Goal: Transaction & Acquisition: Obtain resource

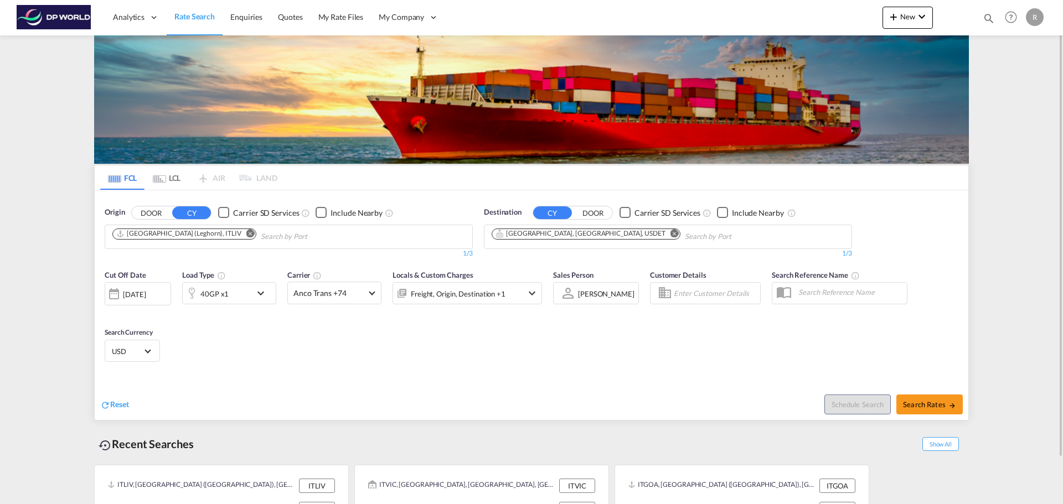
click at [246, 234] on md-icon "Remove" at bounding box center [250, 233] width 8 height 8
click at [323, 227] on body "Analytics Dashboard Rate Search Enquiries Quotes My Rate Files My Company" at bounding box center [531, 252] width 1063 height 504
drag, startPoint x: 209, startPoint y: 229, endPoint x: 106, endPoint y: 237, distance: 103.3
drag, startPoint x: 125, startPoint y: 240, endPoint x: 116, endPoint y: 245, distance: 10.2
click at [105, 240] on div "deeside" at bounding box center [289, 237] width 368 height 24
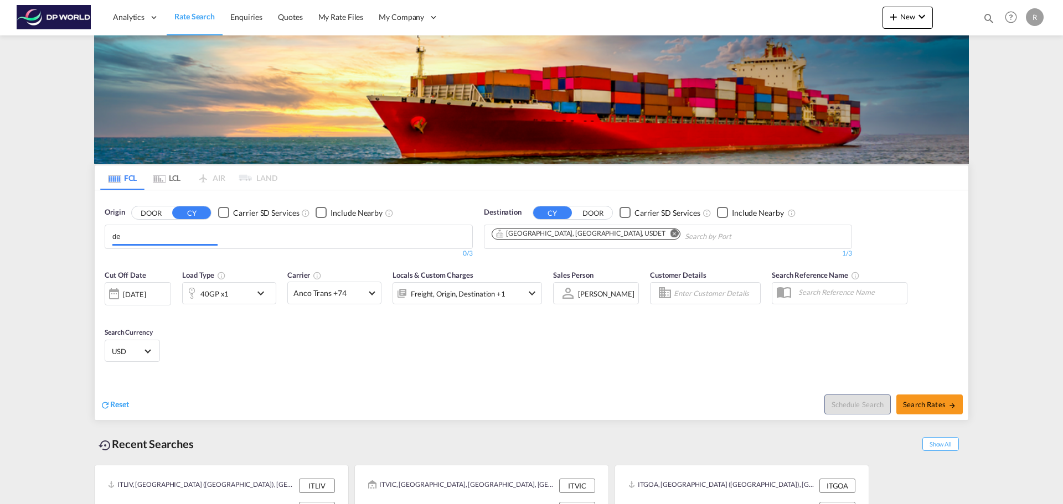
type input "e"
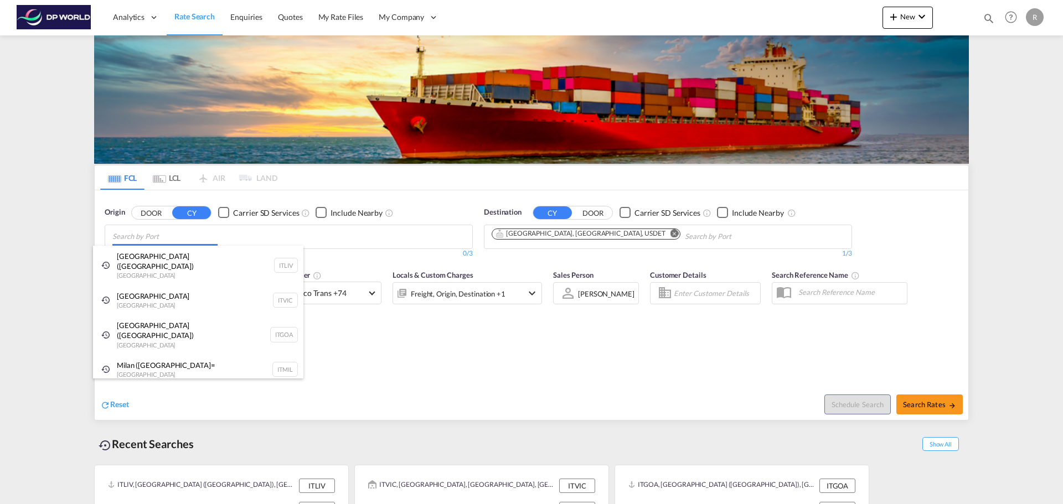
click at [185, 241] on body "Analytics Dashboard Rate Search Enquiries Quotes My Rate Files My Company" at bounding box center [531, 252] width 1063 height 504
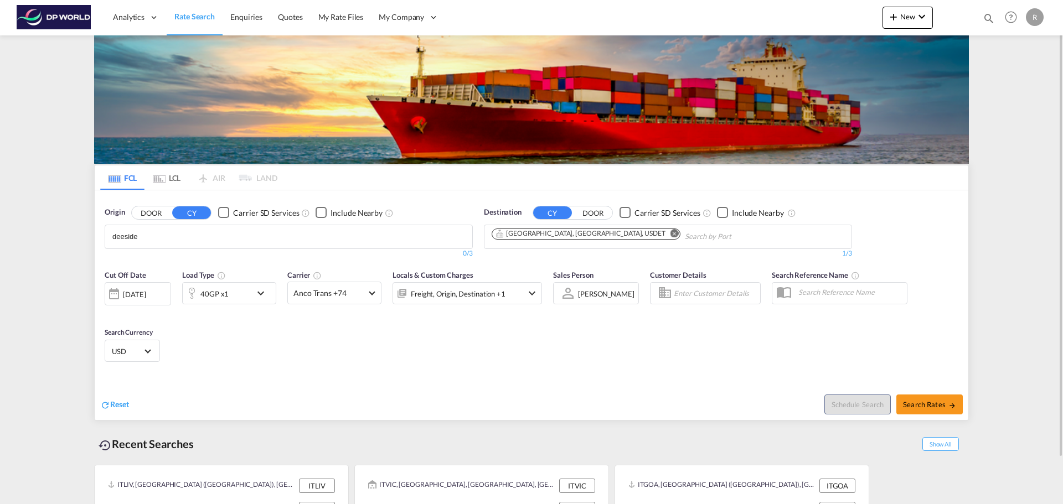
drag, startPoint x: 154, startPoint y: 235, endPoint x: 116, endPoint y: 230, distance: 39.1
click at [143, 232] on input "deeside" at bounding box center [164, 237] width 105 height 18
drag, startPoint x: 161, startPoint y: 236, endPoint x: 112, endPoint y: 230, distance: 49.0
click at [113, 231] on body "Analytics Dashboard Rate Search Enquiries Quotes My Rate Files My Company" at bounding box center [531, 252] width 1063 height 504
type input "s"
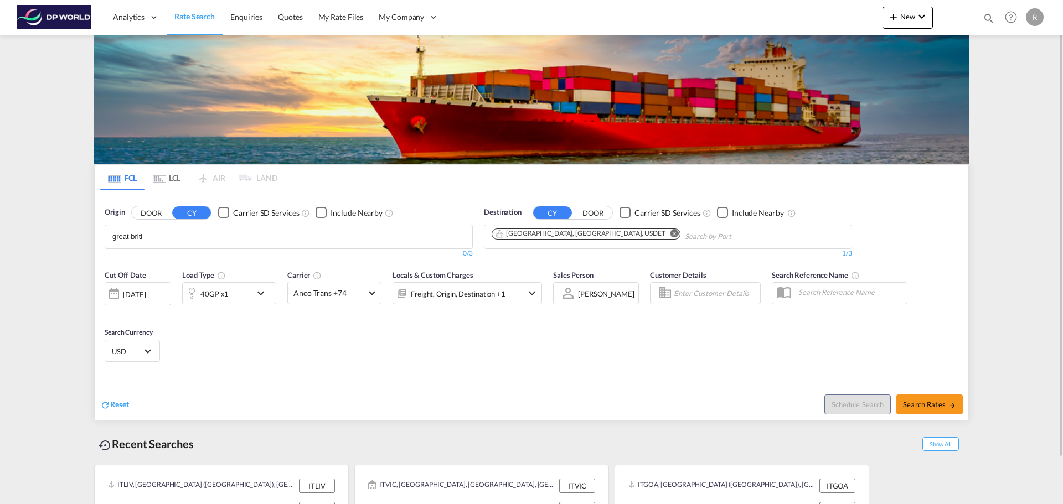
drag, startPoint x: 187, startPoint y: 237, endPoint x: 106, endPoint y: 230, distance: 81.1
click at [162, 245] on md-autocomplete-wrap "great briti" at bounding box center [164, 237] width 105 height 18
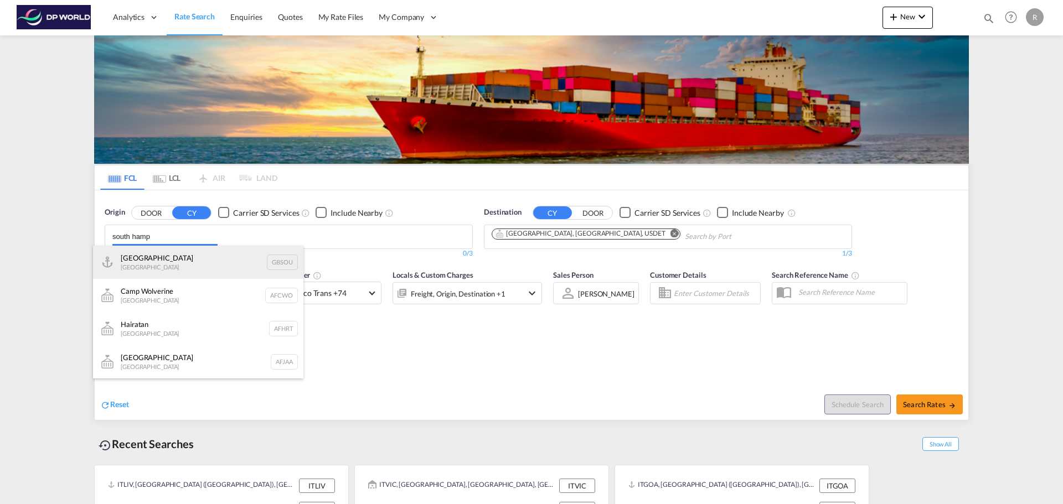
type input "south hamp"
click at [187, 258] on div "[GEOGRAPHIC_DATA] [GEOGRAPHIC_DATA] GBSOU" at bounding box center [198, 262] width 210 height 33
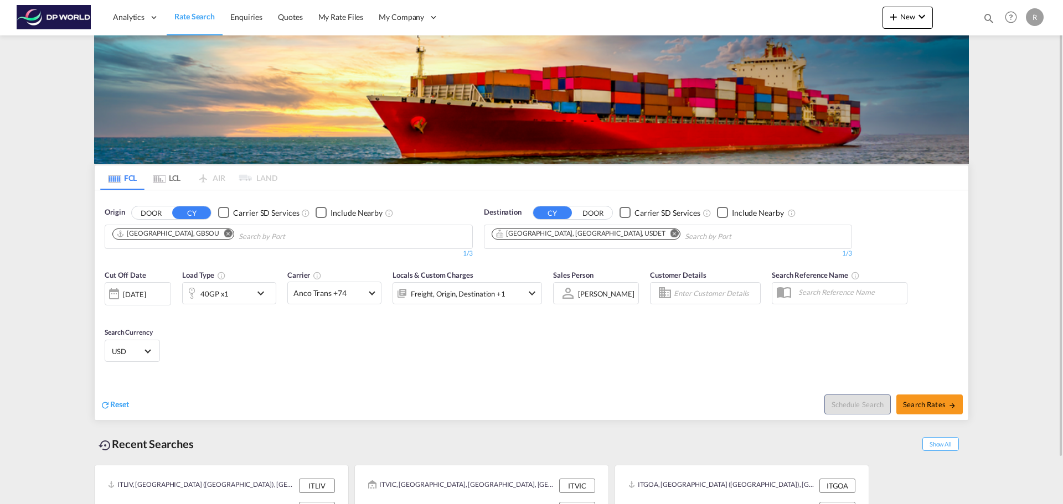
click at [146, 295] on div "[DATE]" at bounding box center [134, 294] width 23 height 10
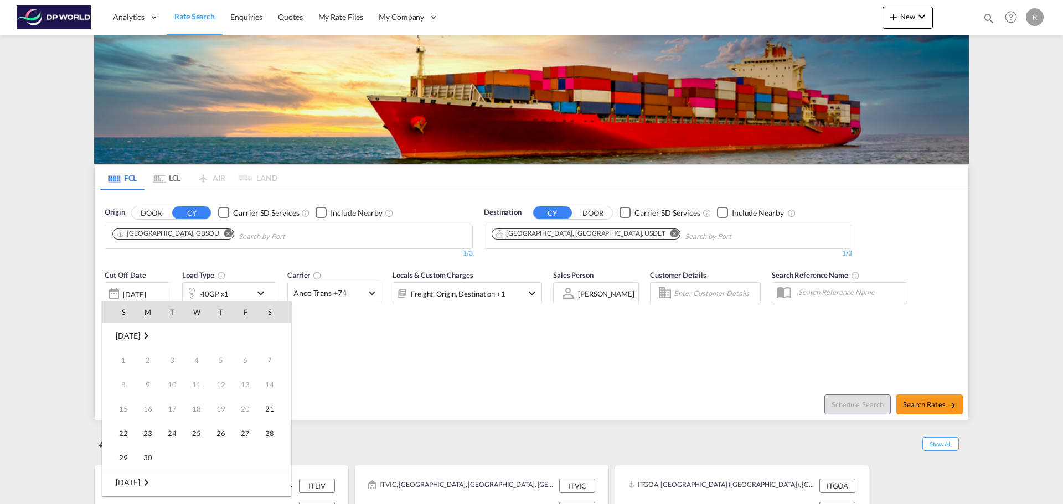
scroll to position [440, 0]
click at [435, 344] on div at bounding box center [531, 252] width 1063 height 504
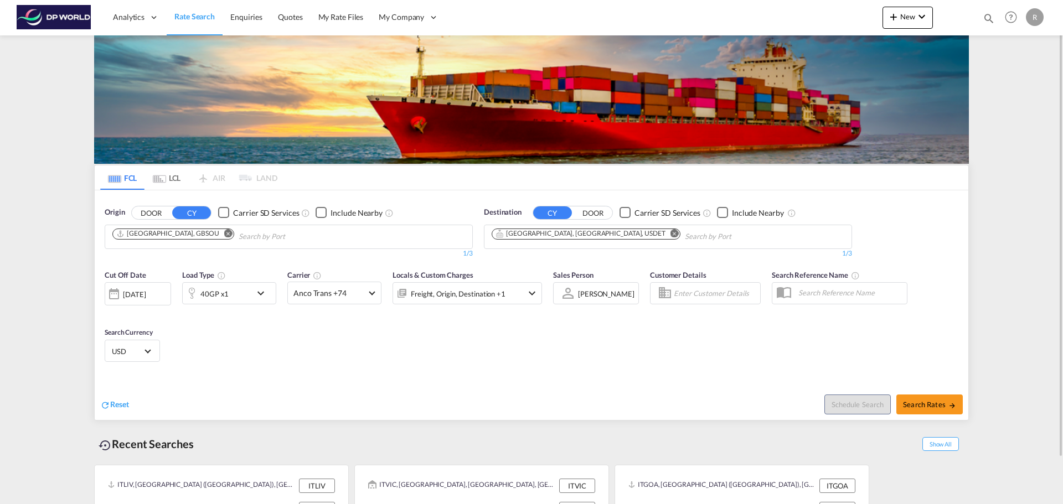
click at [170, 288] on div "[DATE]" at bounding box center [138, 293] width 66 height 23
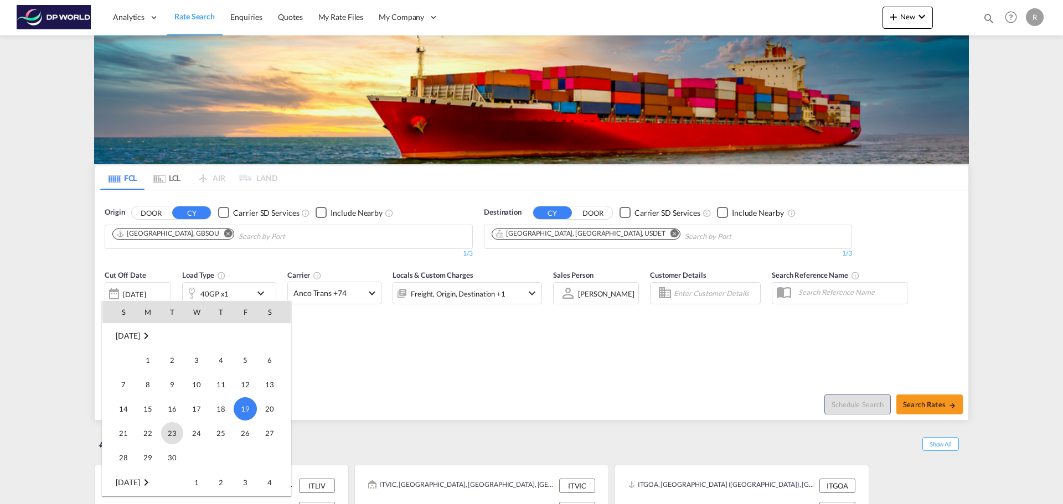
click at [173, 437] on span "23" at bounding box center [172, 433] width 22 height 22
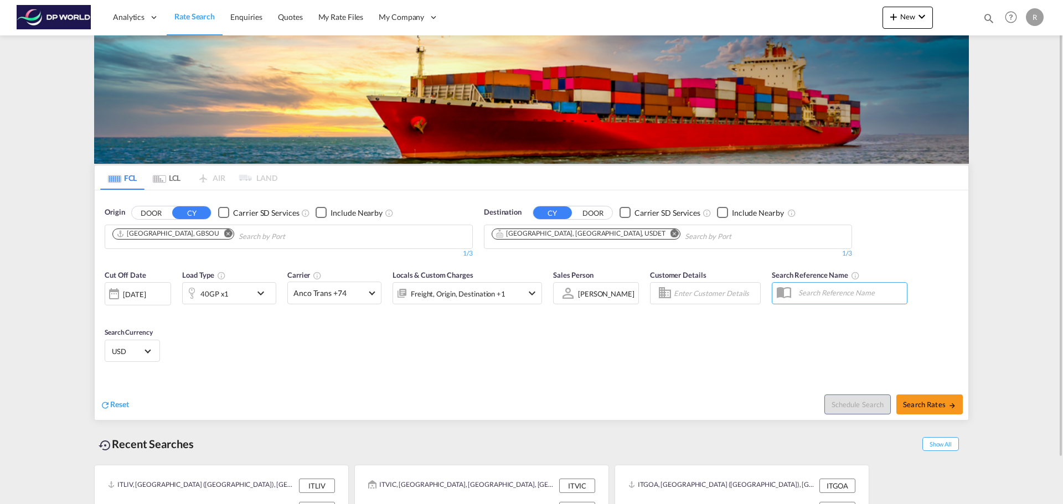
click at [144, 297] on div "[DATE]" at bounding box center [134, 294] width 23 height 10
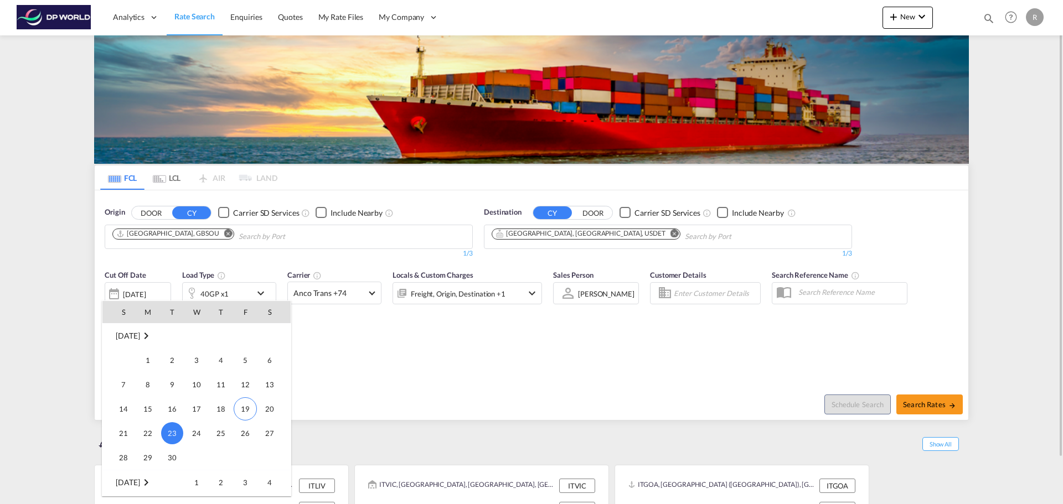
click at [153, 461] on span "29" at bounding box center [148, 458] width 22 height 22
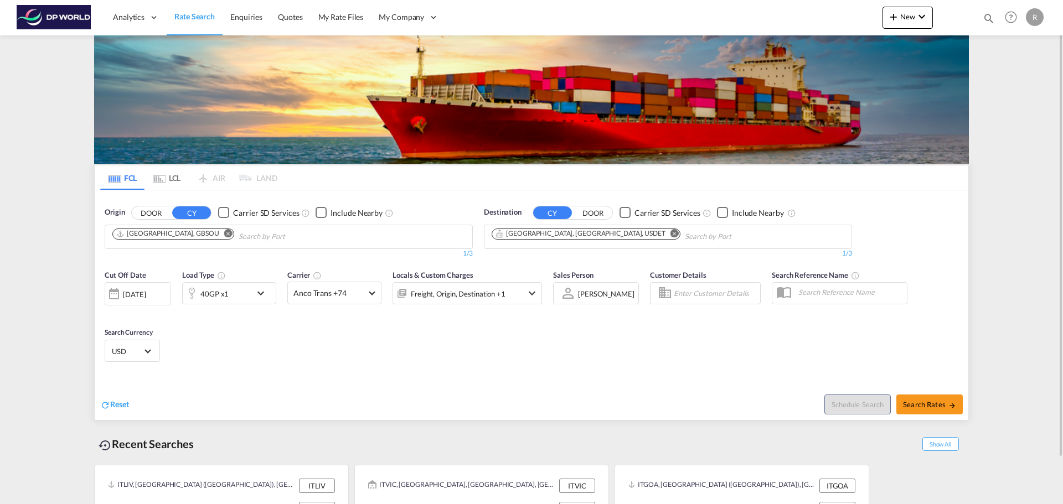
click at [247, 343] on div "Cut Off Date [DATE] [DATE] Load Type 40GP x1 Carrier Anco Trans +74 Online Rate…" at bounding box center [531, 318] width 873 height 108
click at [926, 410] on button "Search Rates" at bounding box center [929, 405] width 66 height 20
type input "GBSOU to USDET / [DATE]"
